Goal: Information Seeking & Learning: Find specific fact

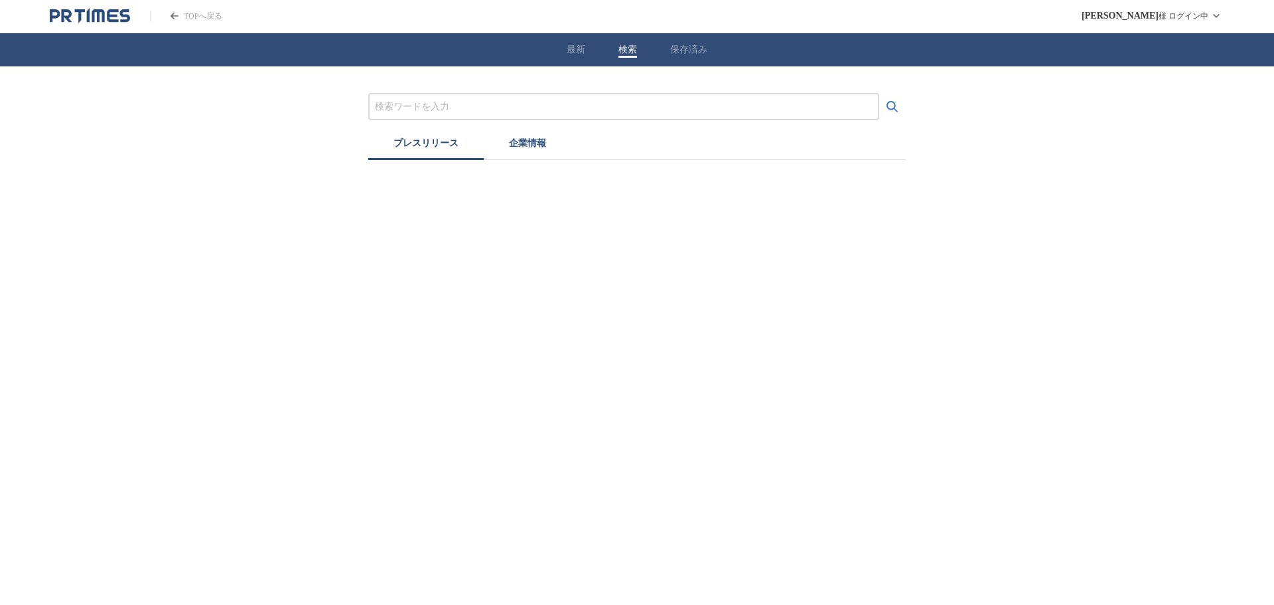
click at [630, 47] on button "検索" at bounding box center [628, 50] width 19 height 12
click at [417, 106] on input "プレスリリースおよび企業を検索する" at bounding box center [624, 107] width 498 height 15
type input "NTT西日本"
click at [879, 94] on button "検索する" at bounding box center [892, 107] width 27 height 27
click at [565, 46] on div "最新 検索 保存済み" at bounding box center [637, 49] width 1274 height 33
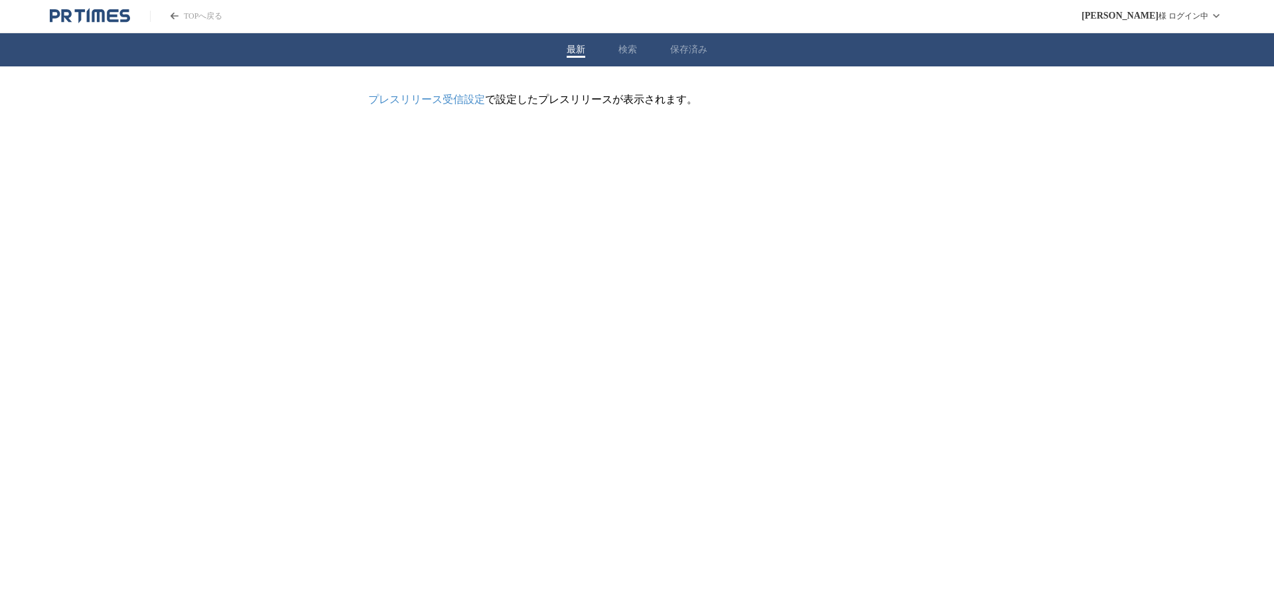
click at [88, 7] on header "TOPへ戻る [PERSON_NAME] ログイン中" at bounding box center [637, 16] width 1274 height 33
click at [90, 13] on icon "PR TIMESのトップページはこちら" at bounding box center [90, 16] width 80 height 16
